Goal: Information Seeking & Learning: Find specific fact

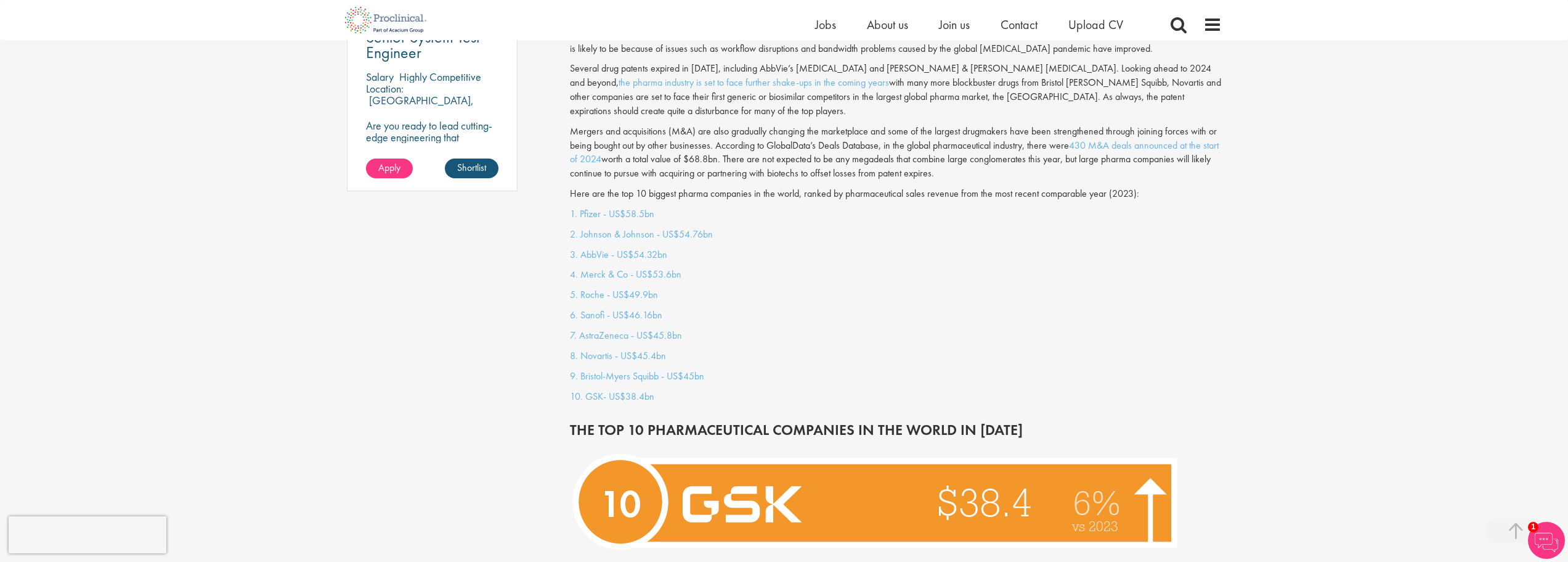
scroll to position [986, 0]
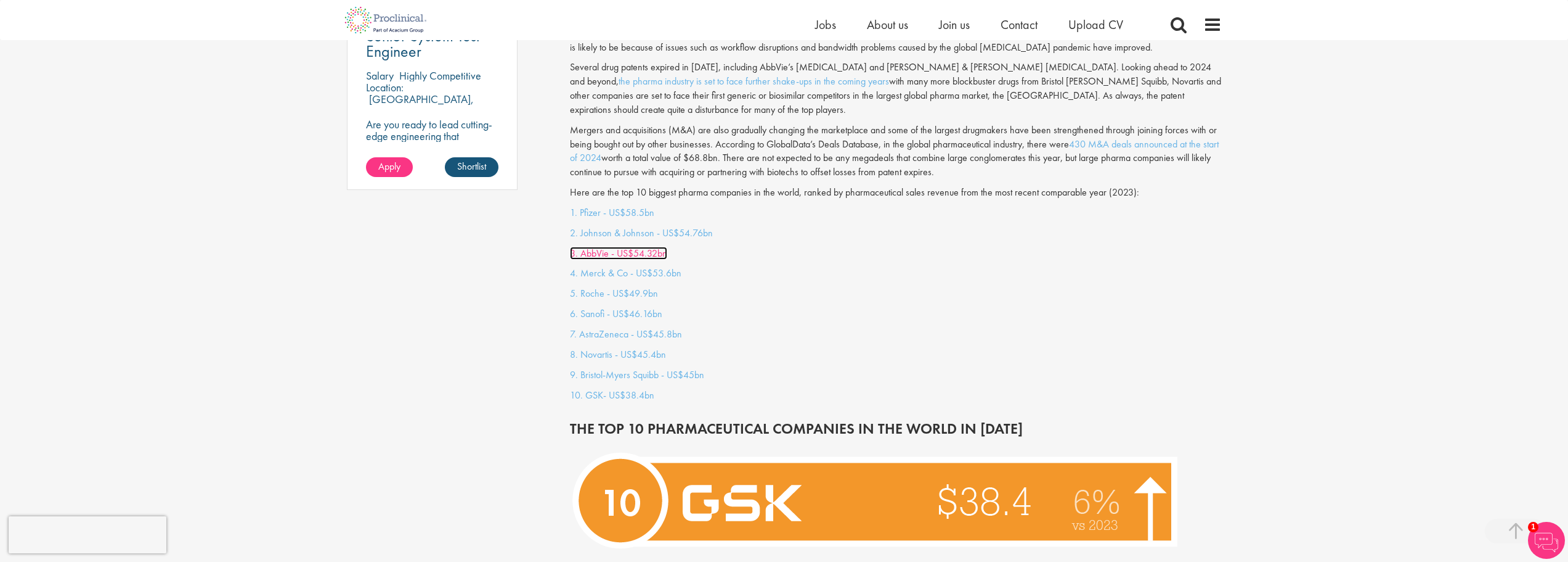
click at [600, 247] on link "3. AbbVie - US$54.32bn" at bounding box center [618, 253] width 97 height 13
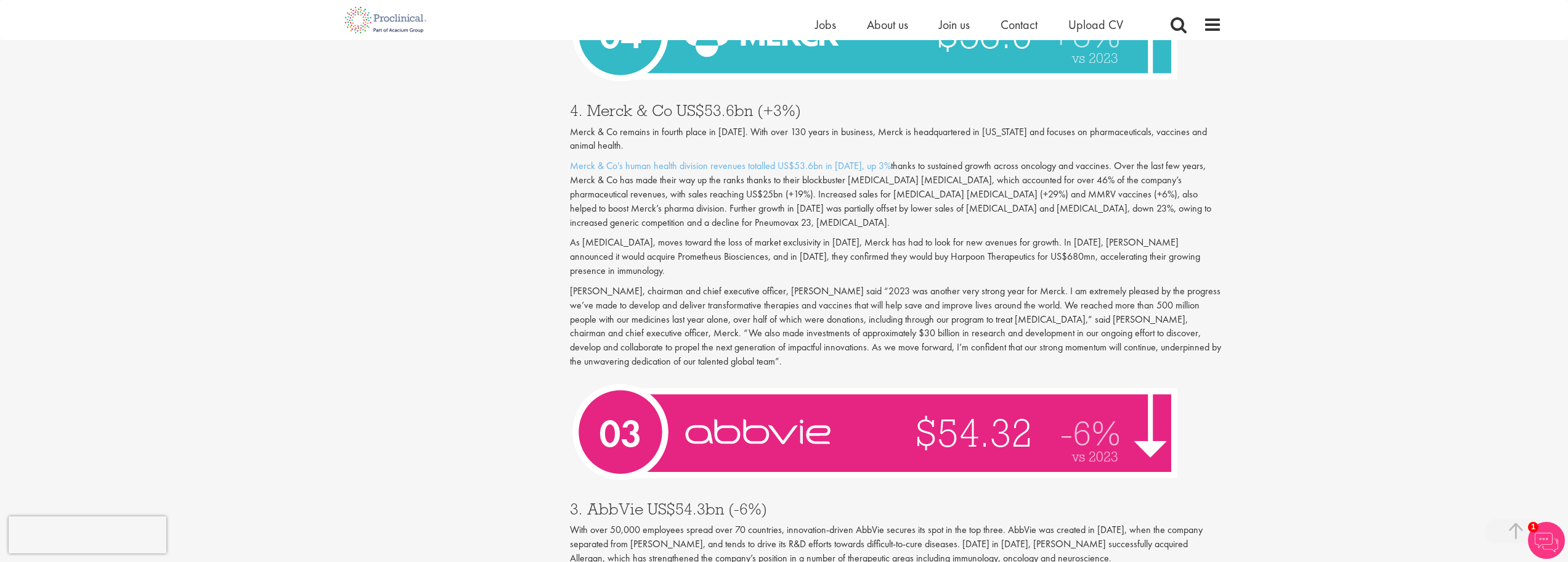
scroll to position [3536, 0]
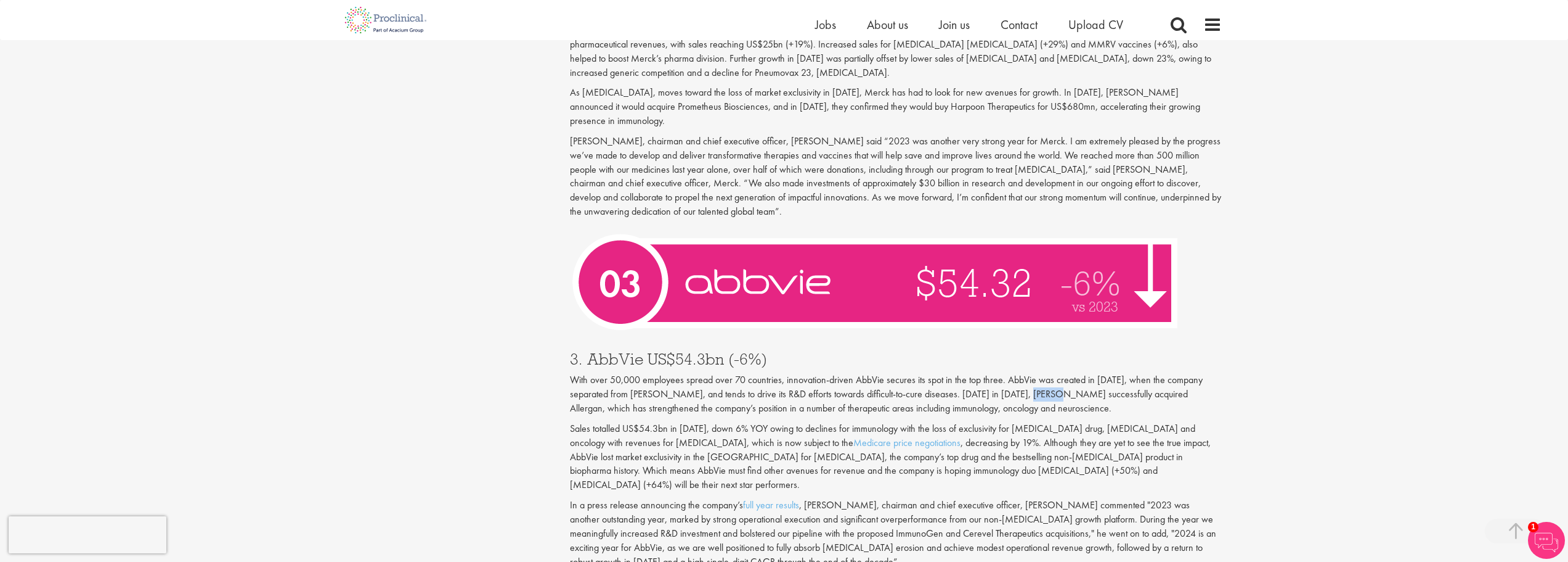
drag, startPoint x: 1049, startPoint y: 351, endPoint x: 1021, endPoint y: 352, distance: 28.0
click at [1021, 373] on p "With over 50,000 employees spread over 70 countries, innovation-driven AbbVie s…" at bounding box center [896, 394] width 652 height 43
copy p "AbbVie"
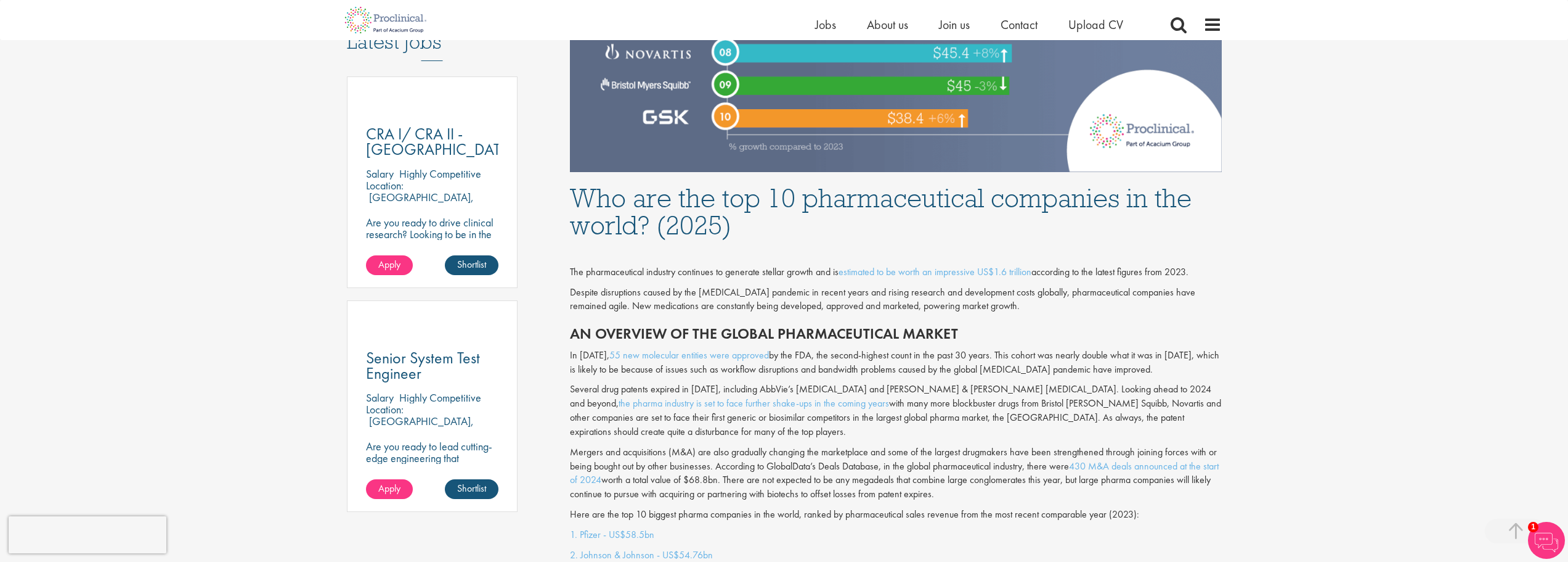
scroll to position [886, 0]
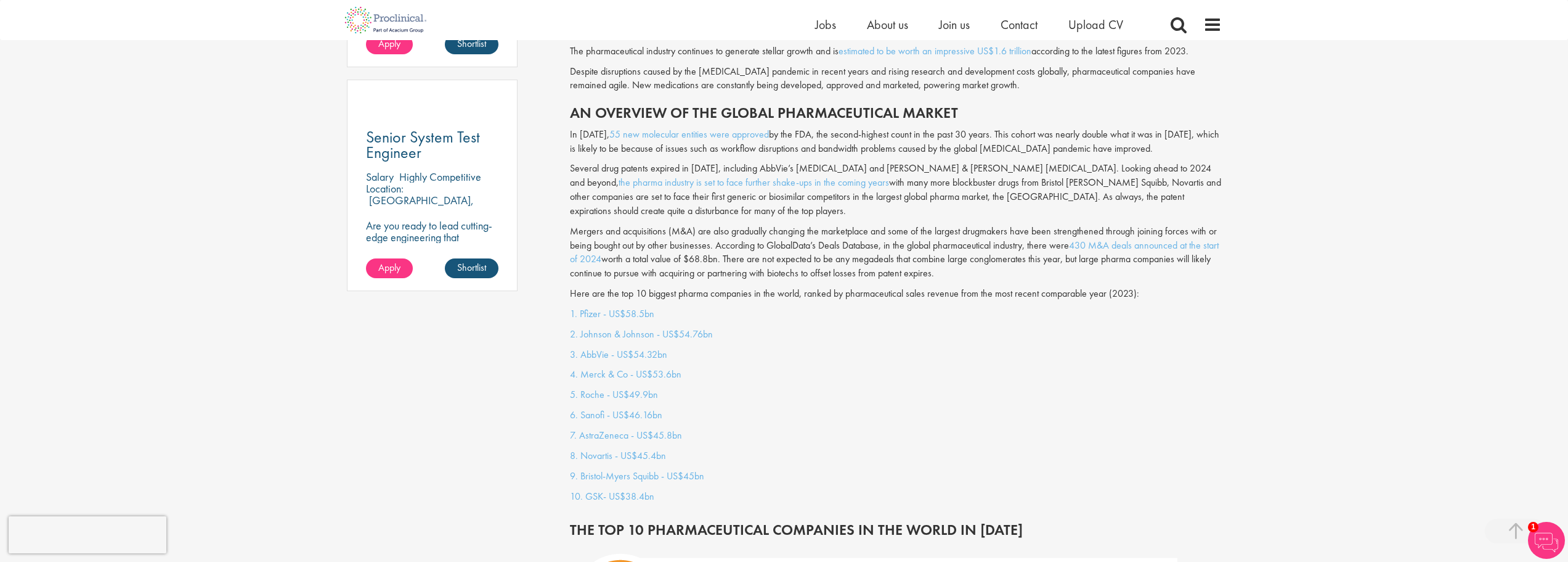
scroll to position [986, 0]
